Goal: Task Accomplishment & Management: Manage account settings

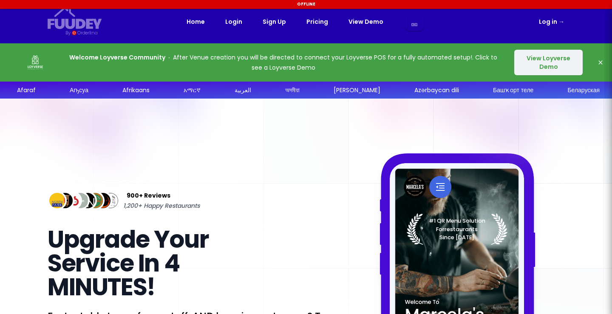
select select "en"
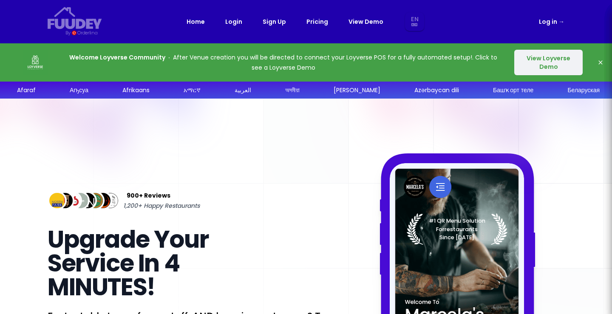
click at [550, 22] on link "Log in →" at bounding box center [551, 22] width 25 height 10
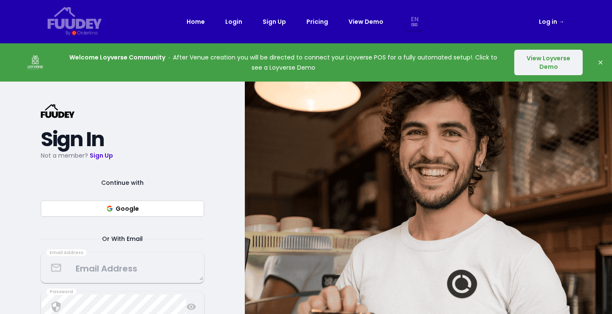
select select "en"
click at [173, 215] on button "Google" at bounding box center [122, 209] width 163 height 16
select select "en"
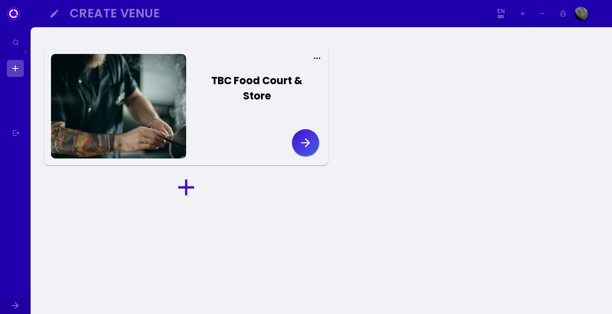
click at [308, 136] on icon "button" at bounding box center [306, 143] width 14 height 14
select select "en"
